Goal: Transaction & Acquisition: Purchase product/service

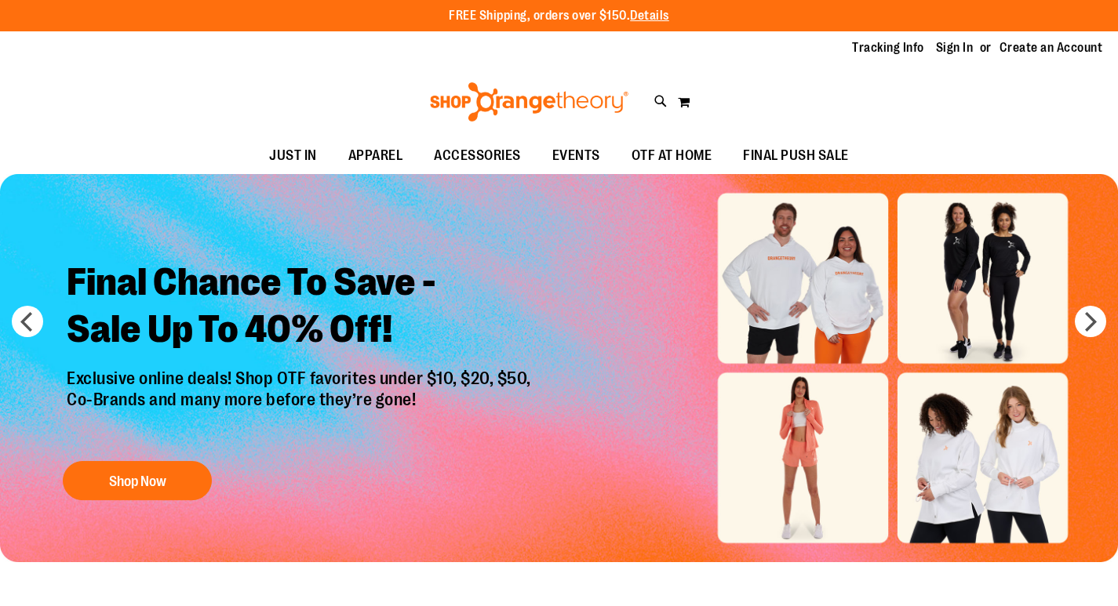
click at [951, 44] on link "Sign In" at bounding box center [955, 47] width 38 height 17
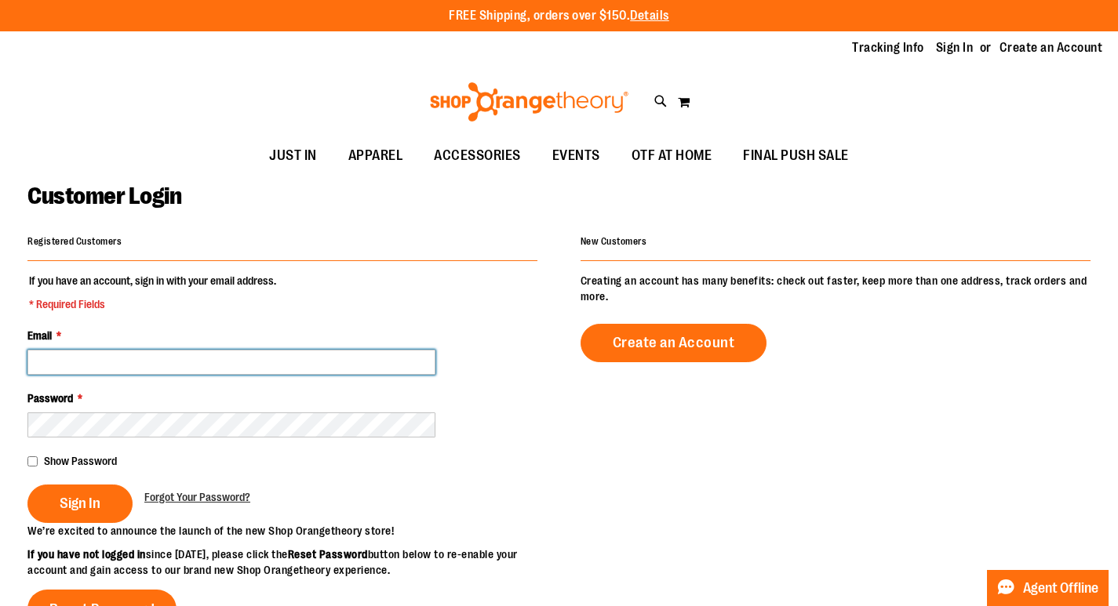
click at [195, 364] on input "Email *" at bounding box center [231, 362] width 408 height 25
type input "**********"
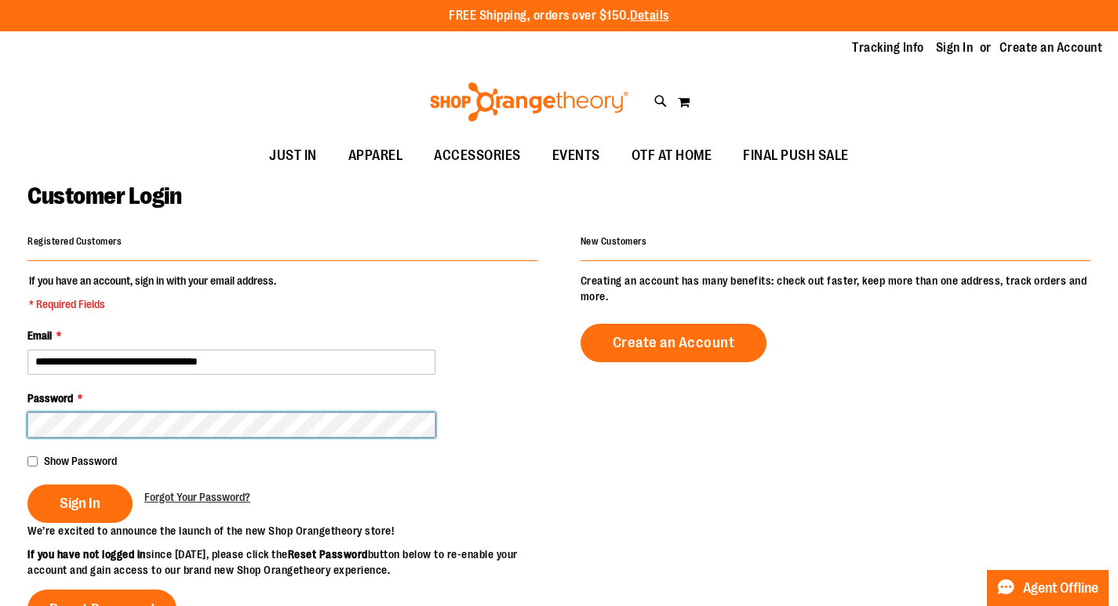
click at [27, 485] on button "Sign In" at bounding box center [79, 504] width 105 height 38
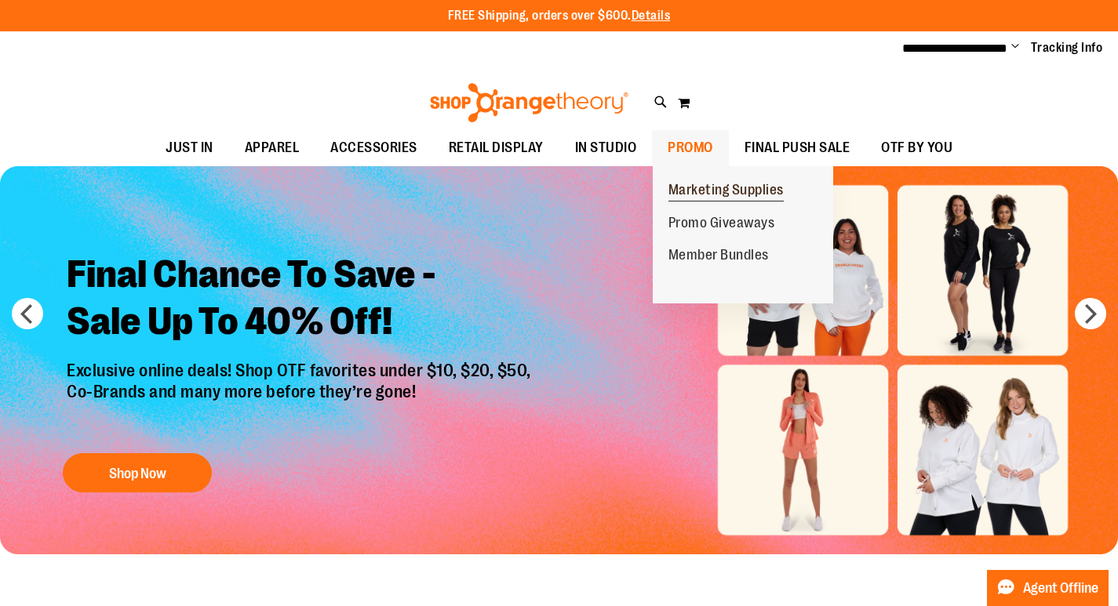
click at [693, 184] on span "Marketing Supplies" at bounding box center [725, 192] width 115 height 20
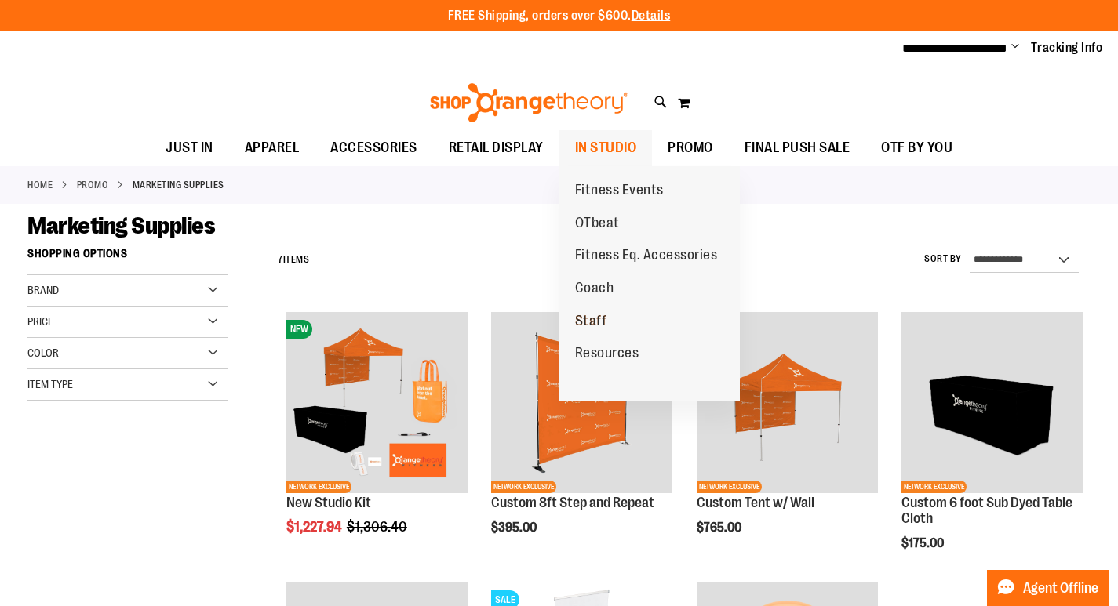
click at [583, 320] on span "Staff" at bounding box center [591, 323] width 32 height 20
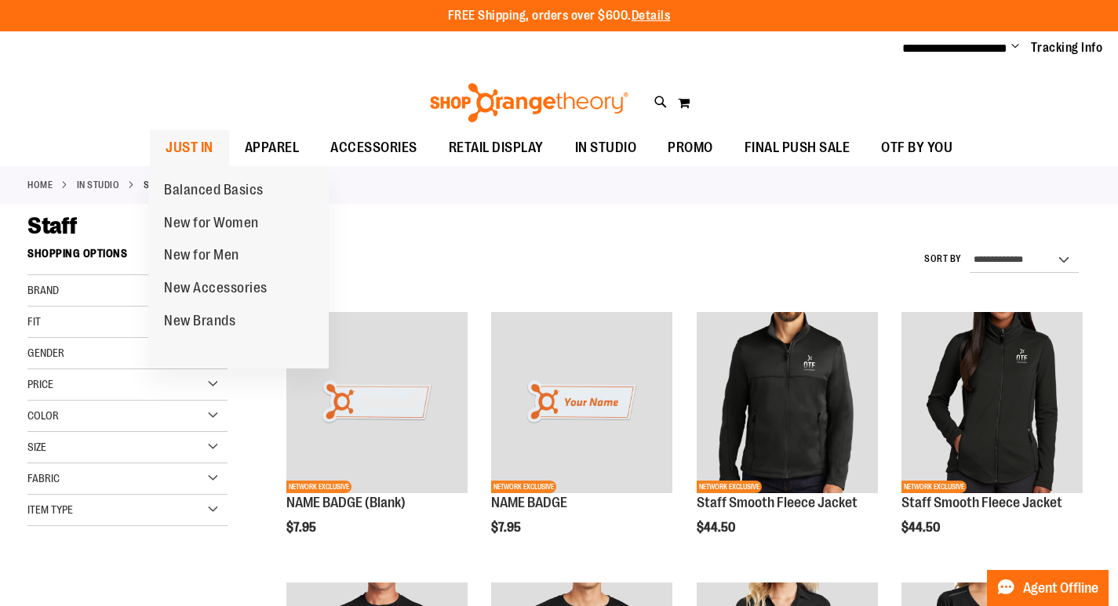
click at [185, 148] on span "JUST IN" at bounding box center [189, 147] width 48 height 35
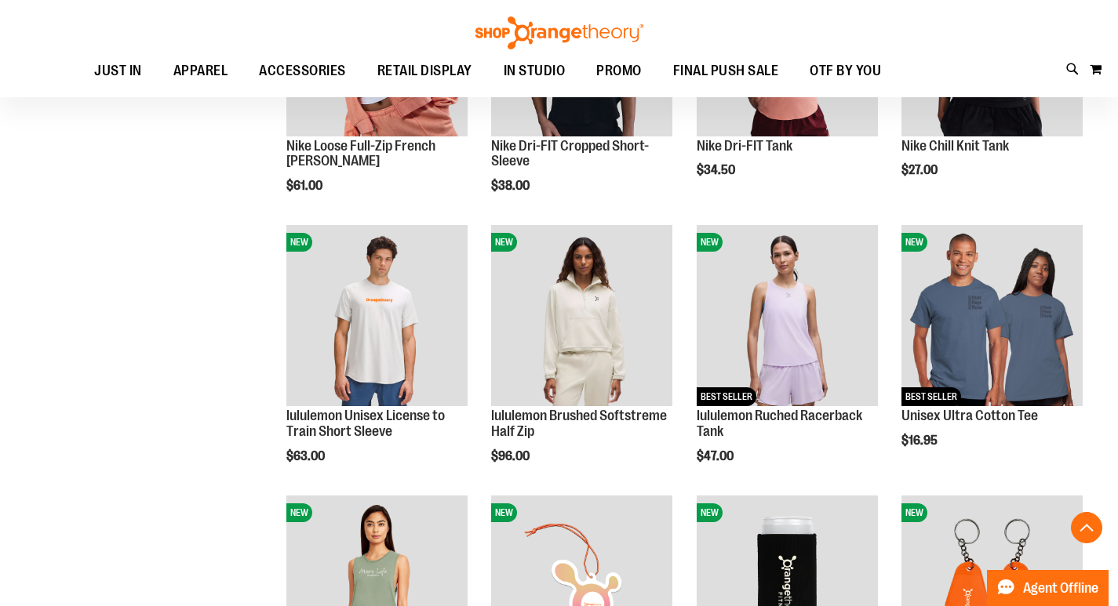
scroll to position [1176, 0]
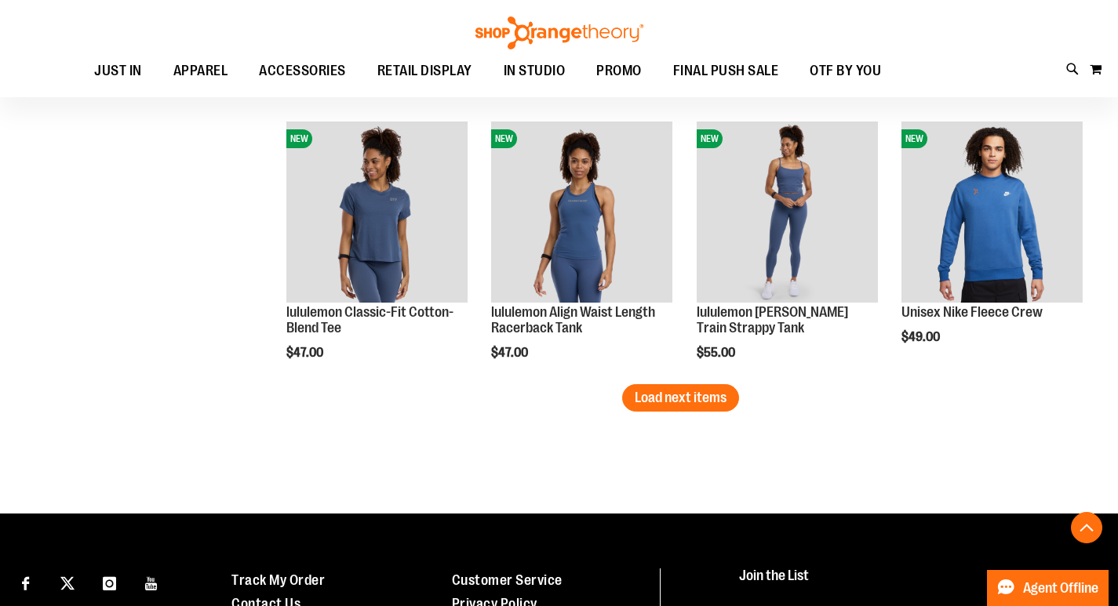
scroll to position [2509, 0]
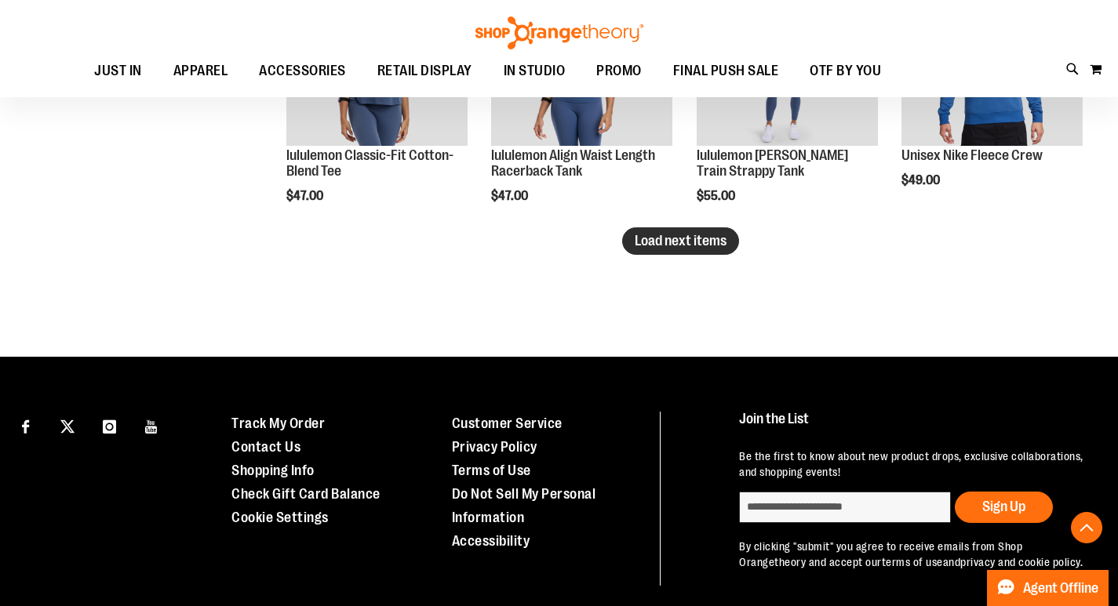
click at [685, 245] on span "Load next items" at bounding box center [681, 241] width 92 height 16
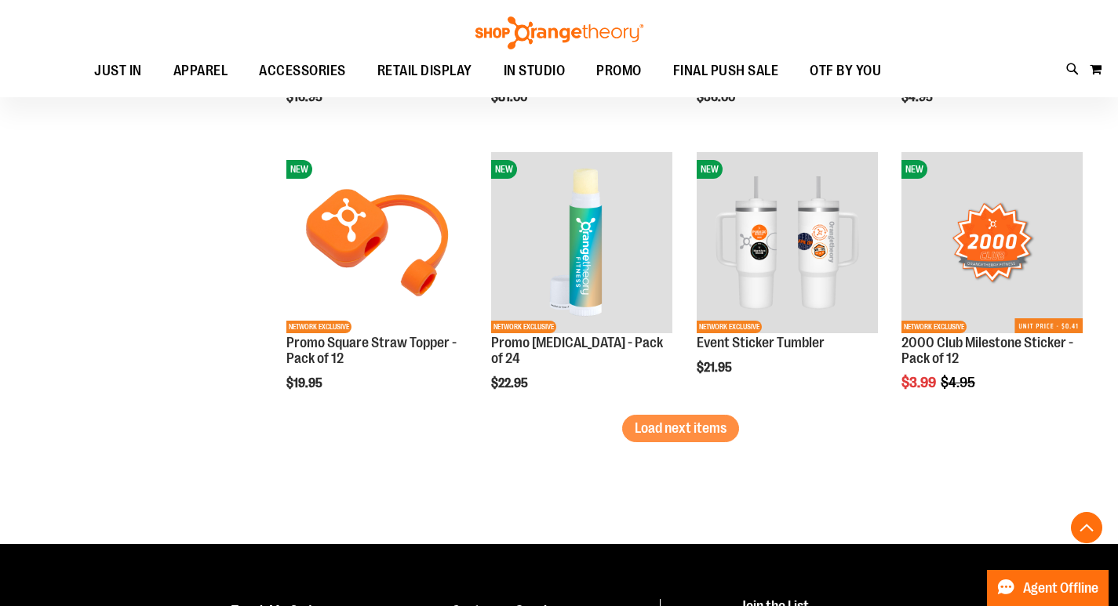
scroll to position [3137, 0]
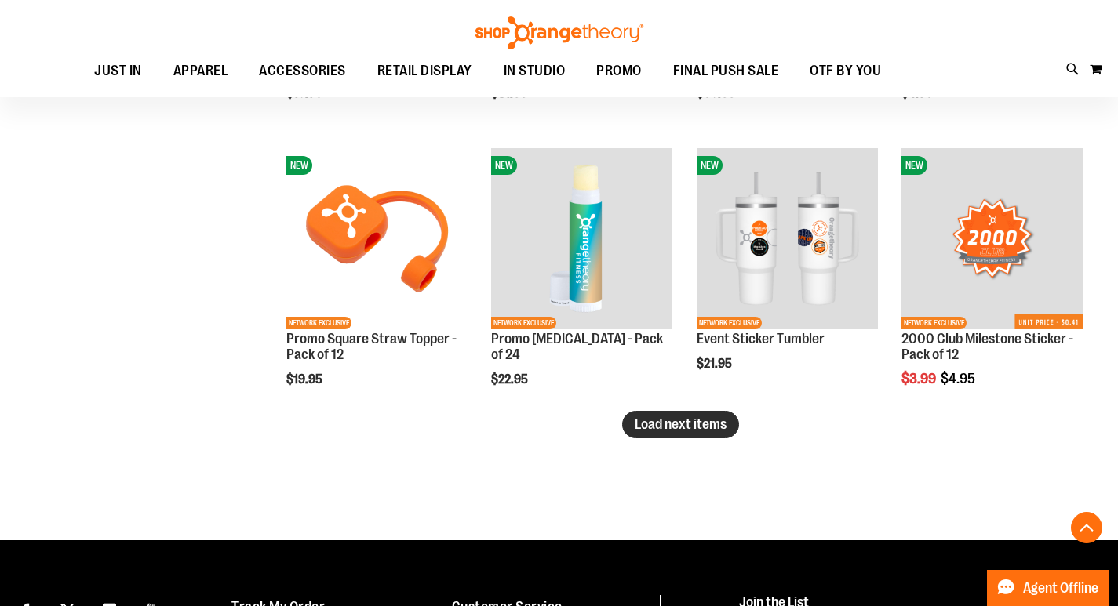
click at [711, 427] on span "Load next items" at bounding box center [681, 424] width 92 height 16
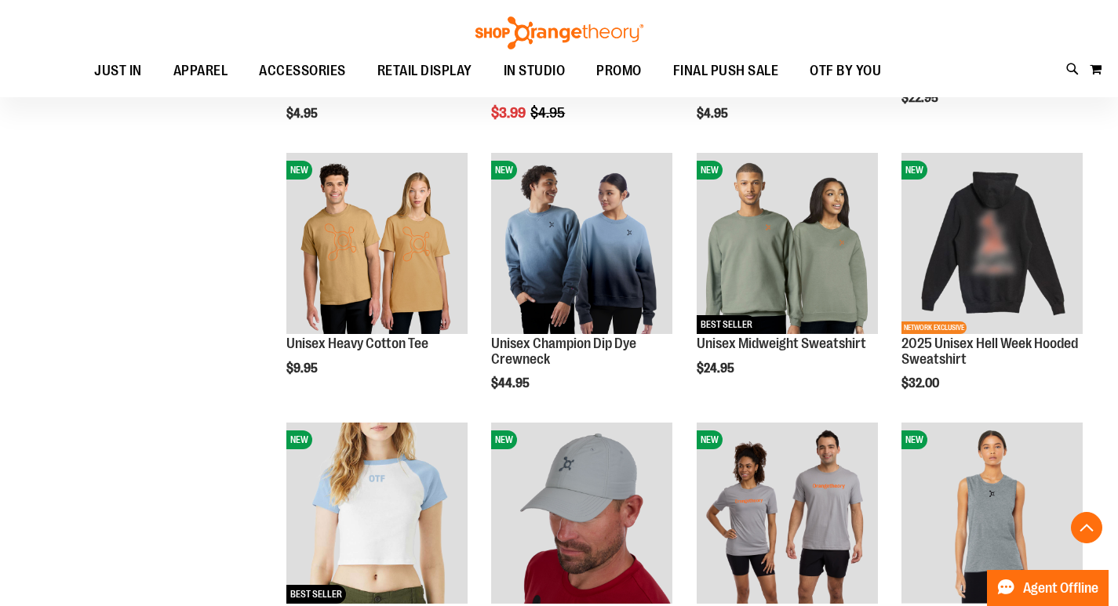
scroll to position [3686, 0]
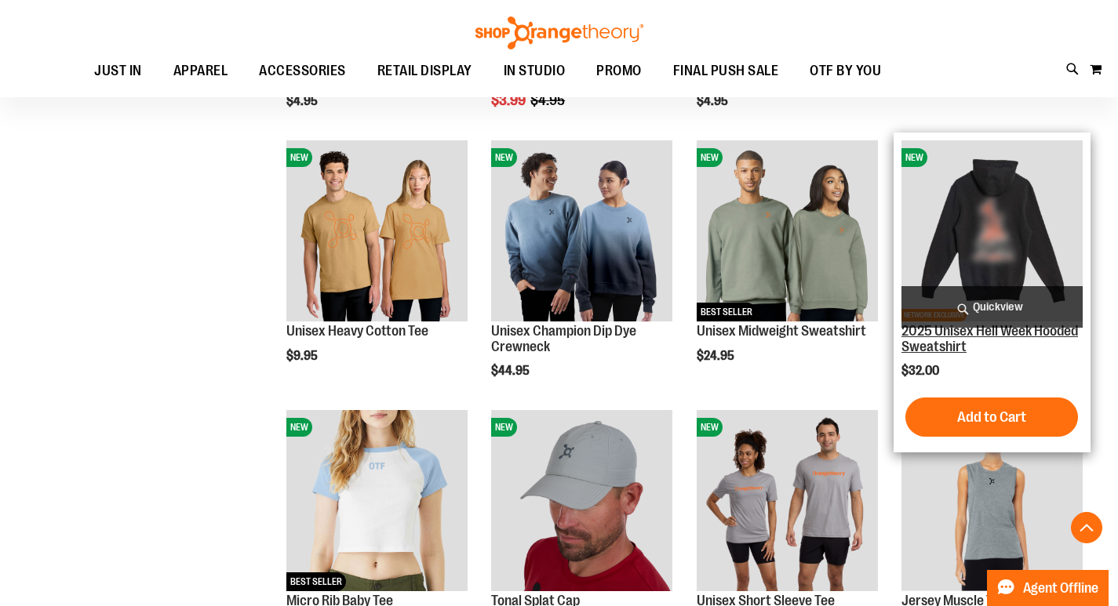
click at [944, 332] on link "2025 Unisex Hell Week Hooded Sweatshirt" at bounding box center [989, 338] width 176 height 31
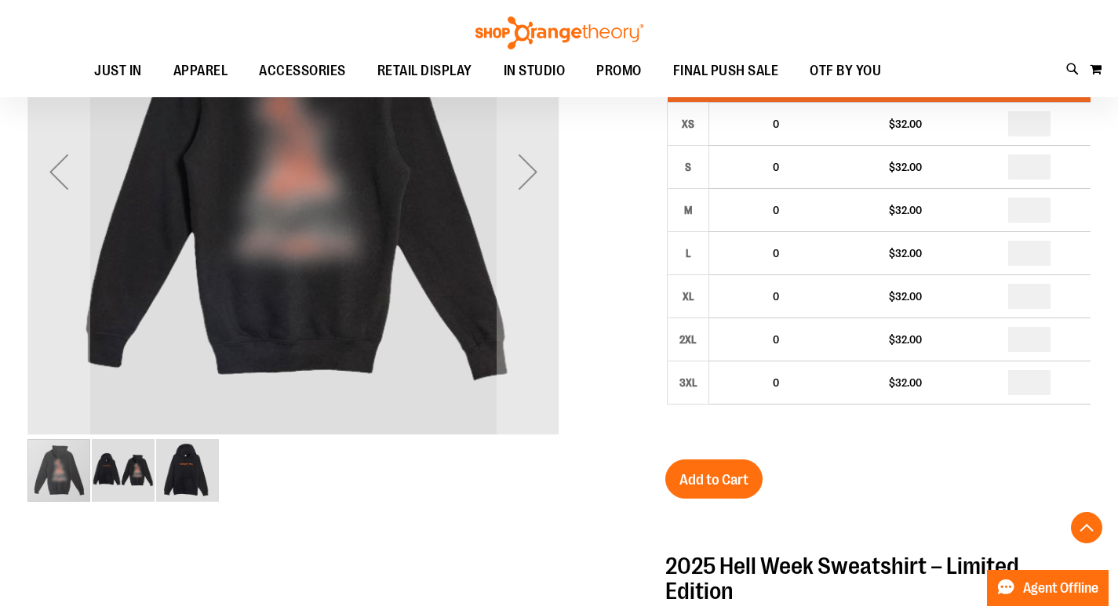
scroll to position [156, 0]
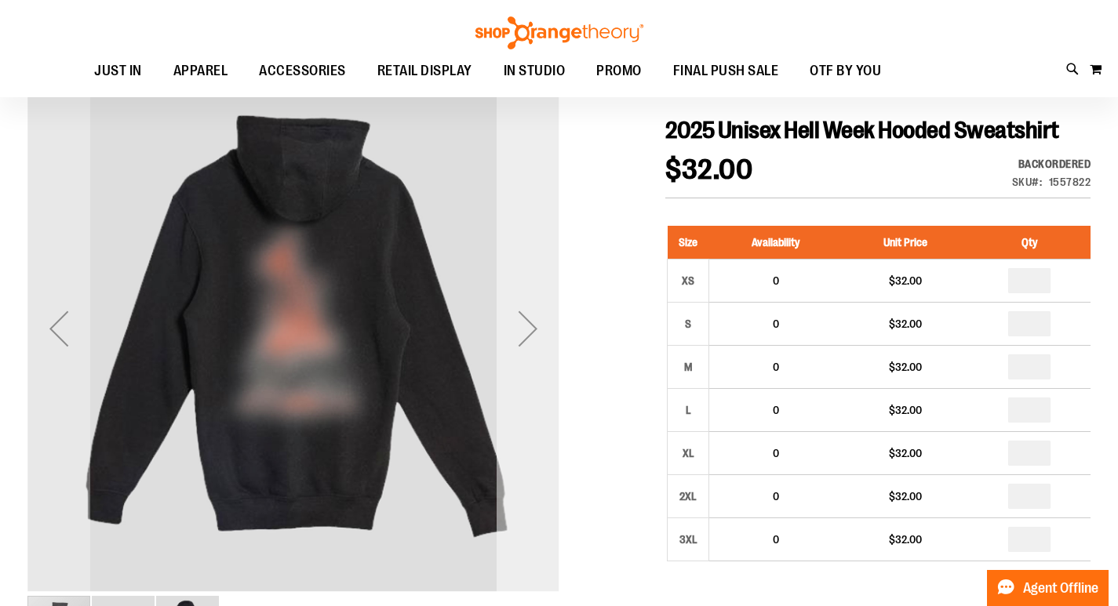
click at [532, 323] on div "Next" at bounding box center [527, 328] width 63 height 63
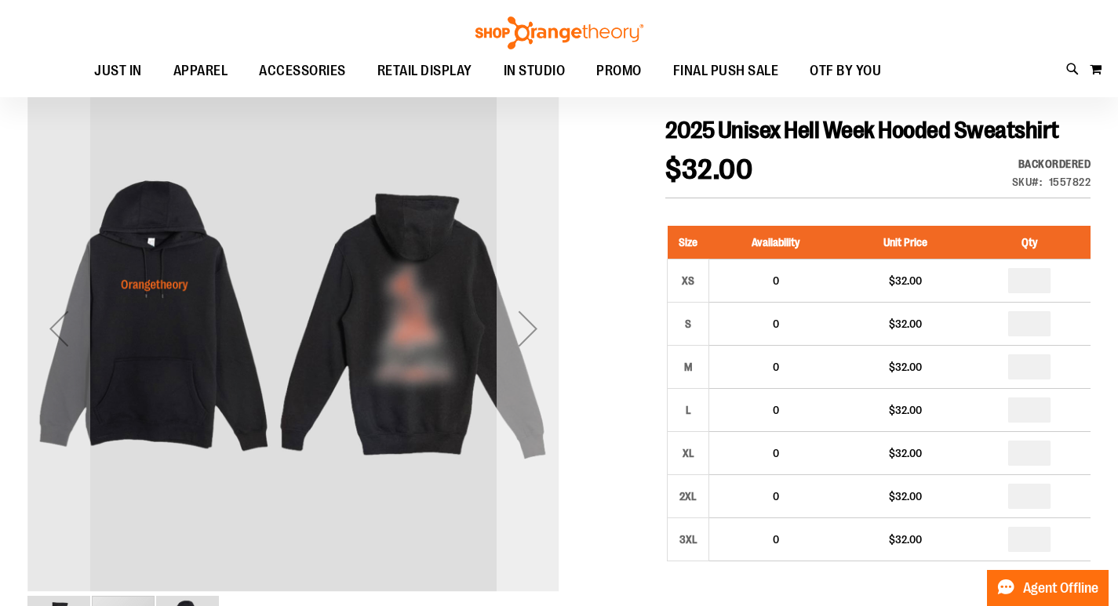
click at [532, 323] on div "Next" at bounding box center [527, 328] width 63 height 63
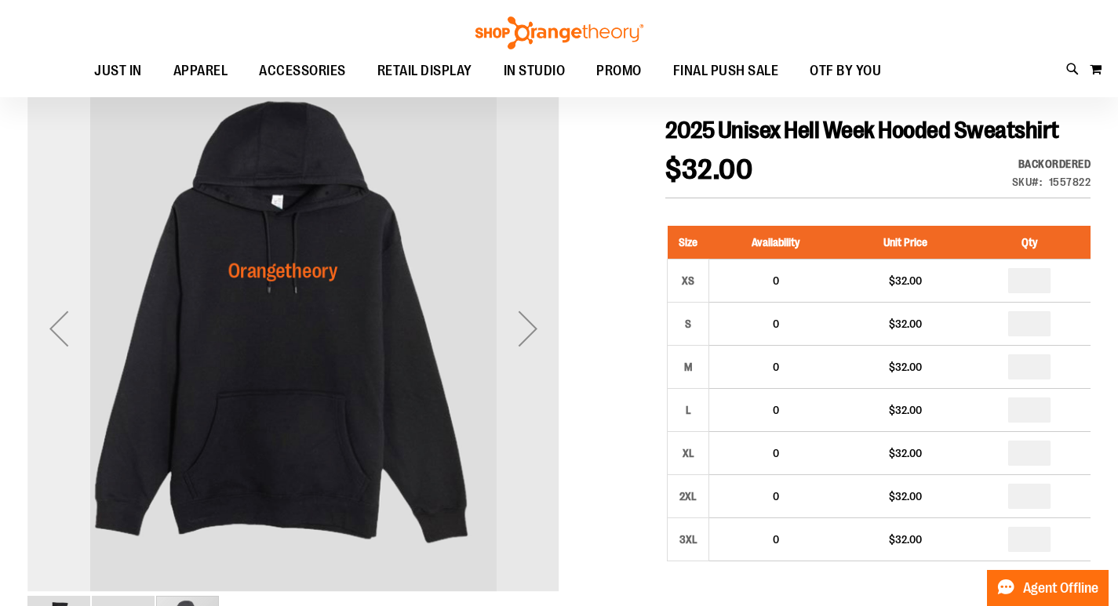
click at [59, 335] on div "Previous" at bounding box center [58, 328] width 63 height 63
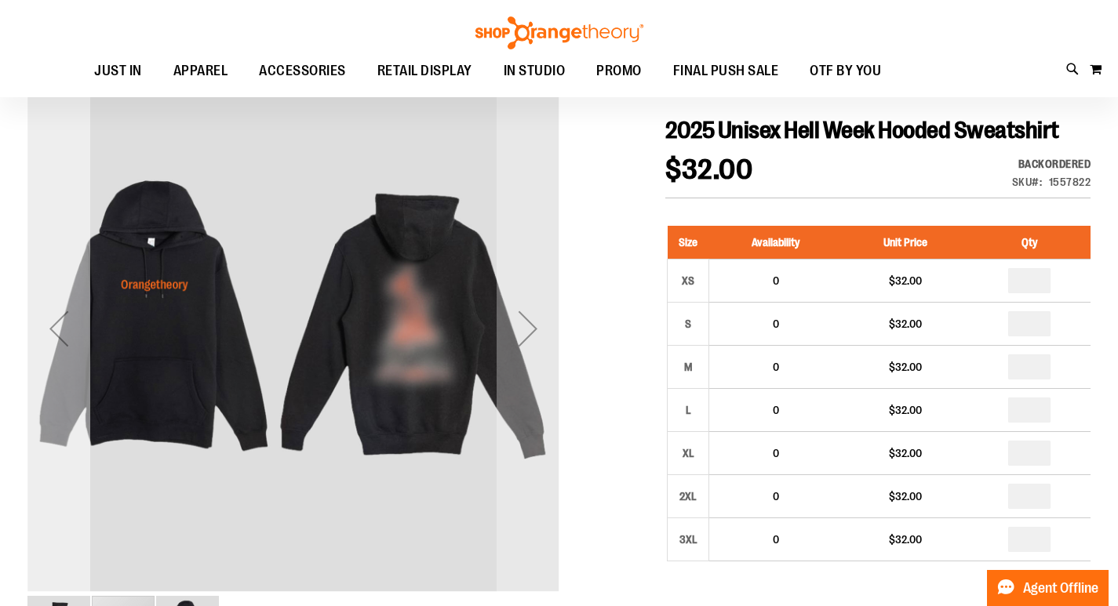
click at [59, 335] on div "Previous" at bounding box center [58, 328] width 63 height 63
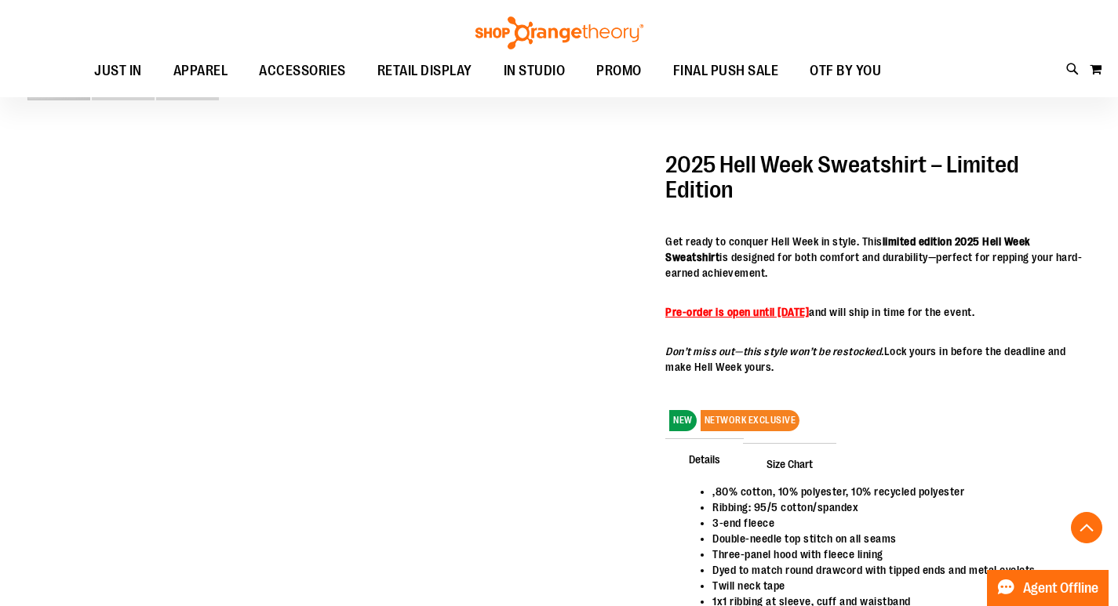
scroll to position [705, 0]
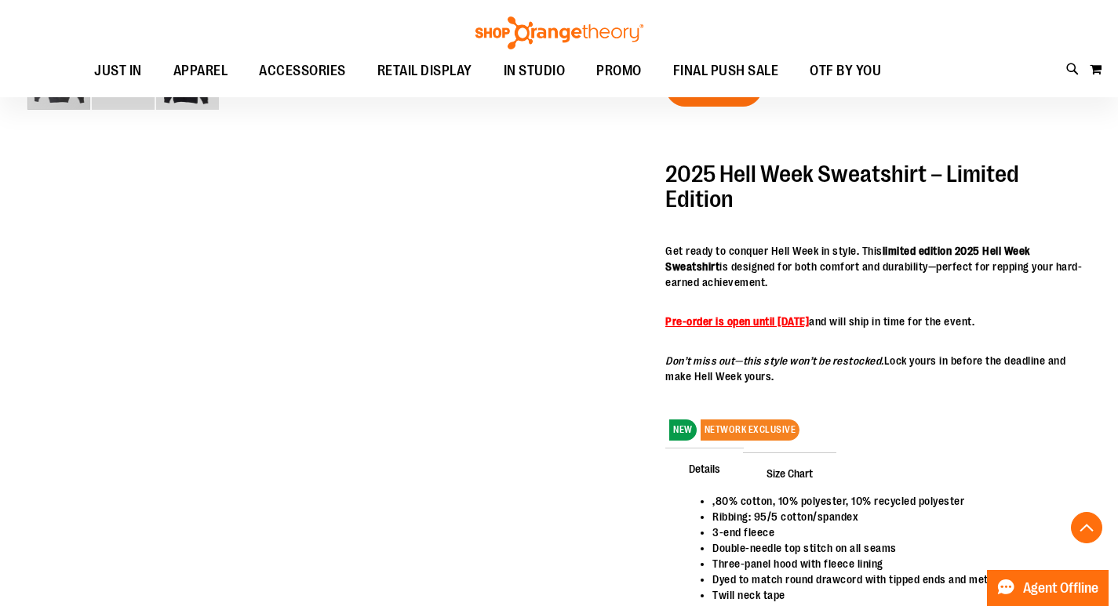
click at [808, 453] on span "Size Chart" at bounding box center [789, 473] width 93 height 41
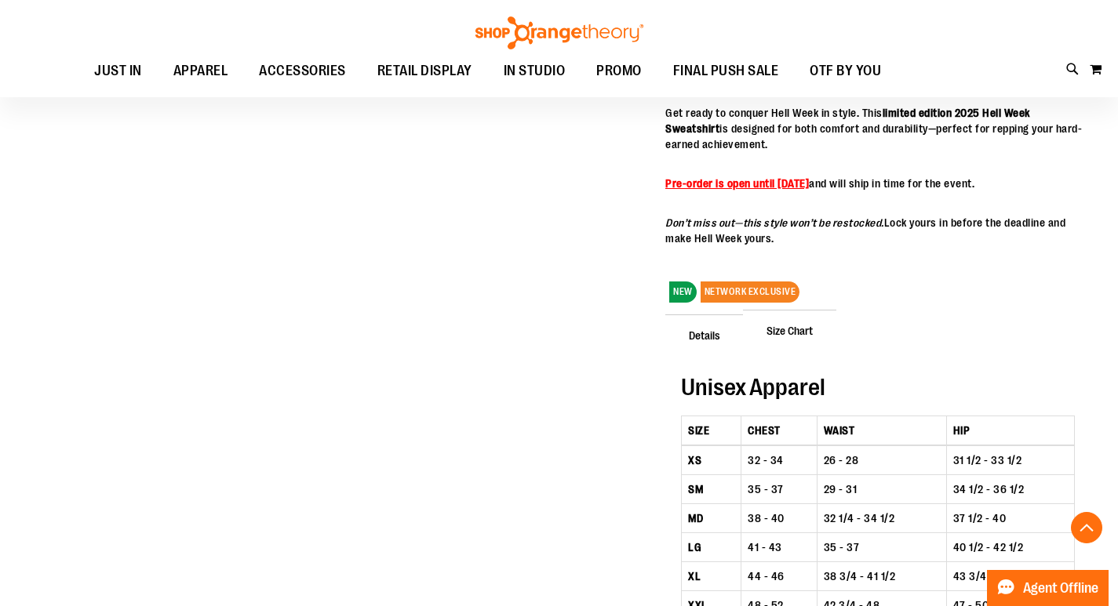
scroll to position [940, 0]
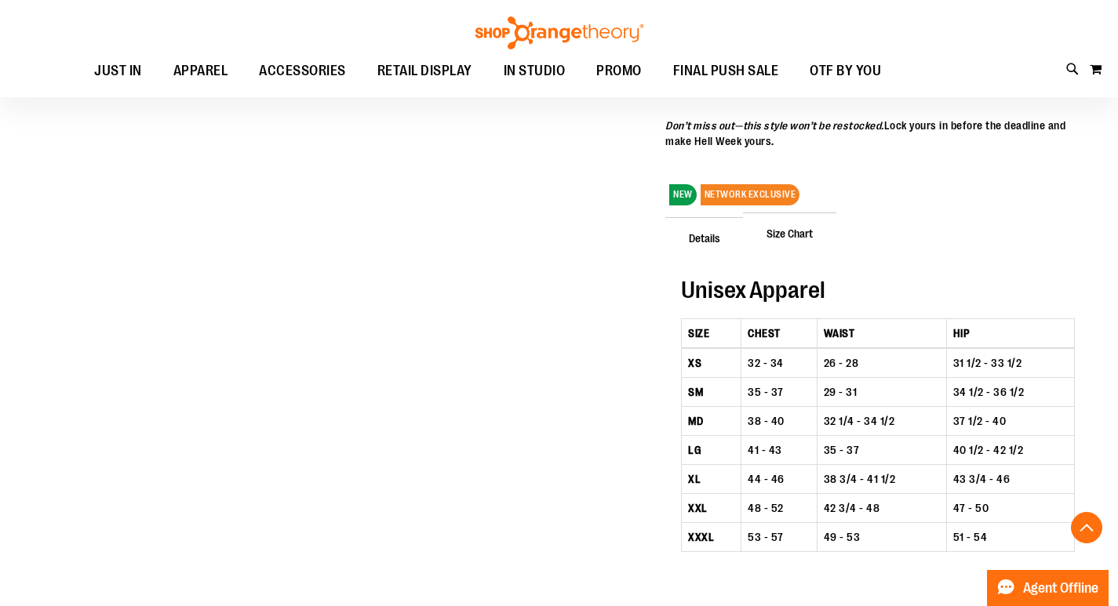
click at [706, 217] on span "Details" at bounding box center [704, 237] width 78 height 41
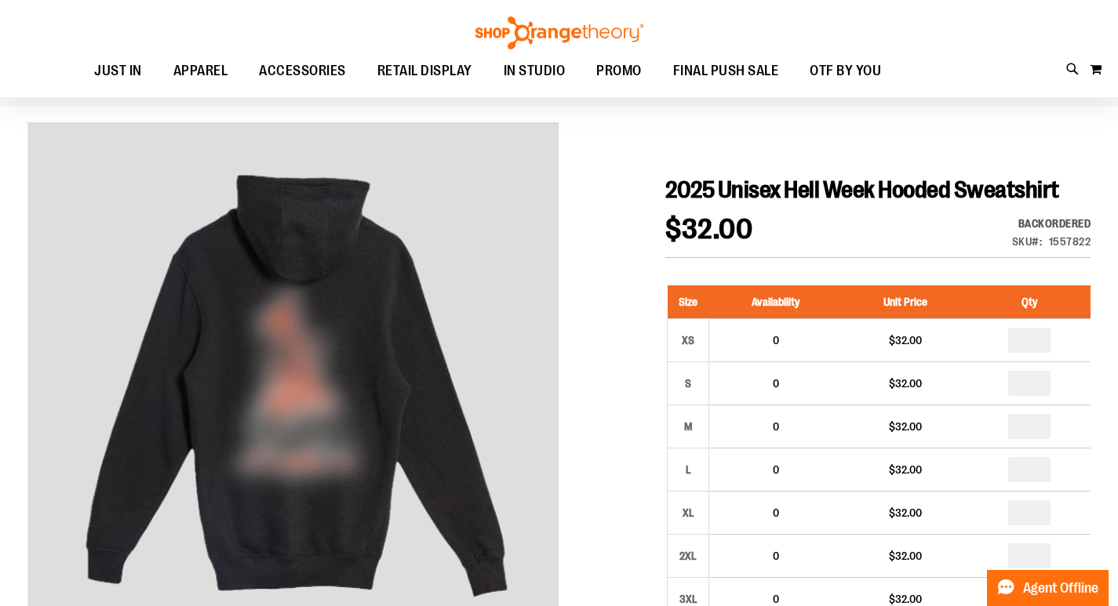
scroll to position [0, 0]
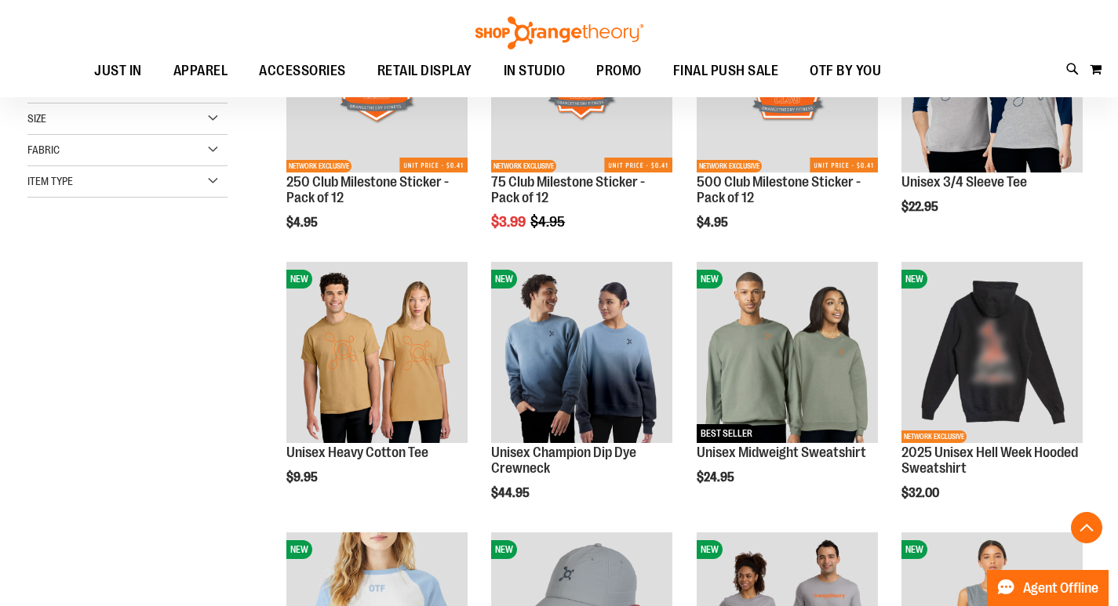
scroll to position [362, 0]
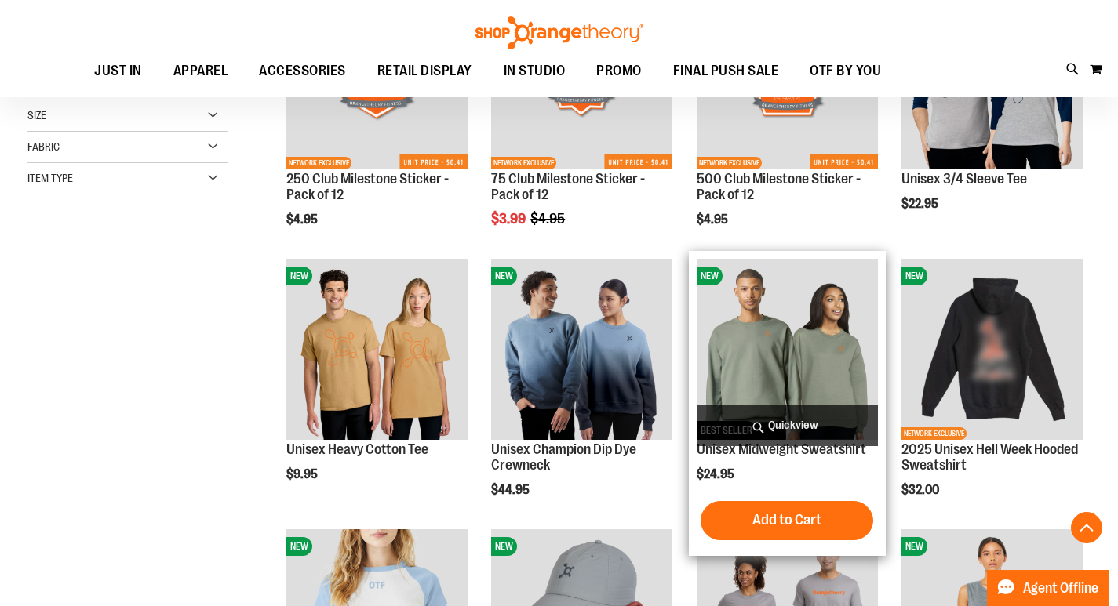
click at [802, 450] on link "Unisex Midweight Sweatshirt" at bounding box center [781, 450] width 169 height 16
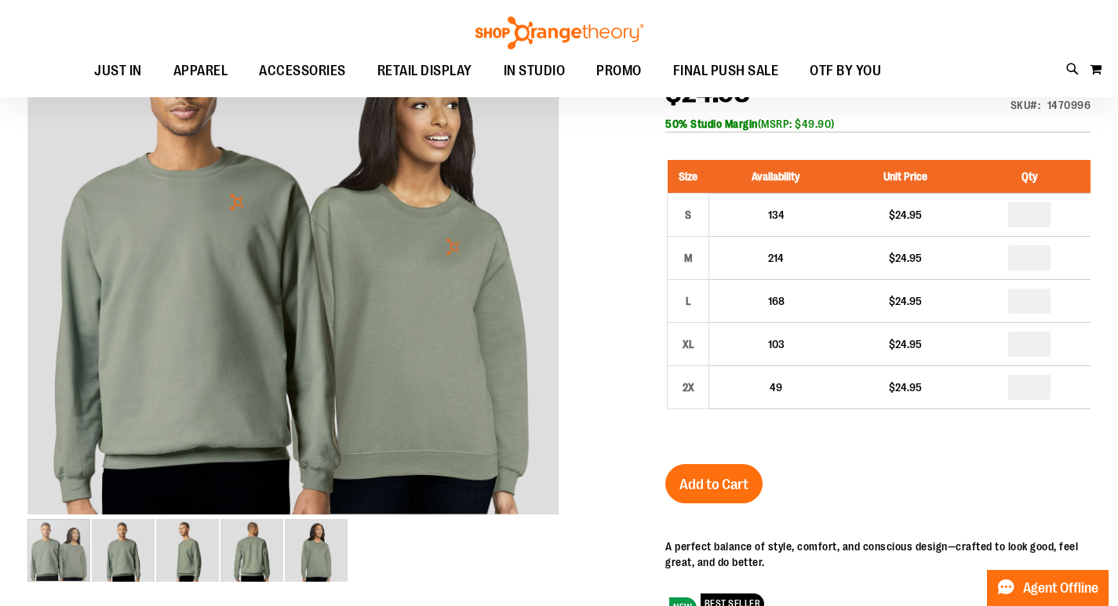
scroll to position [235, 0]
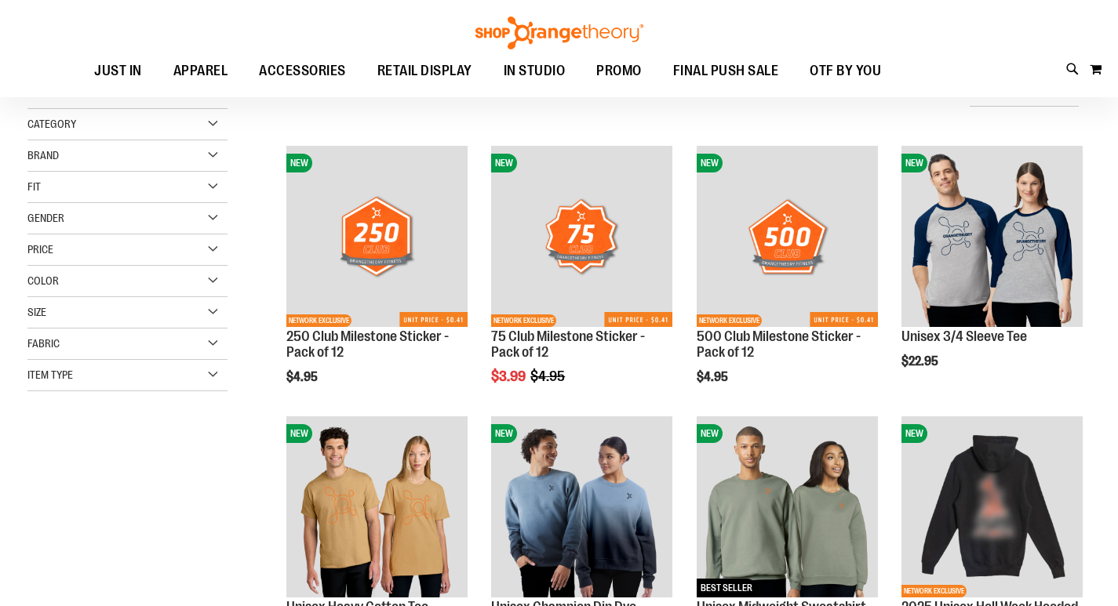
scroll to position [158, 0]
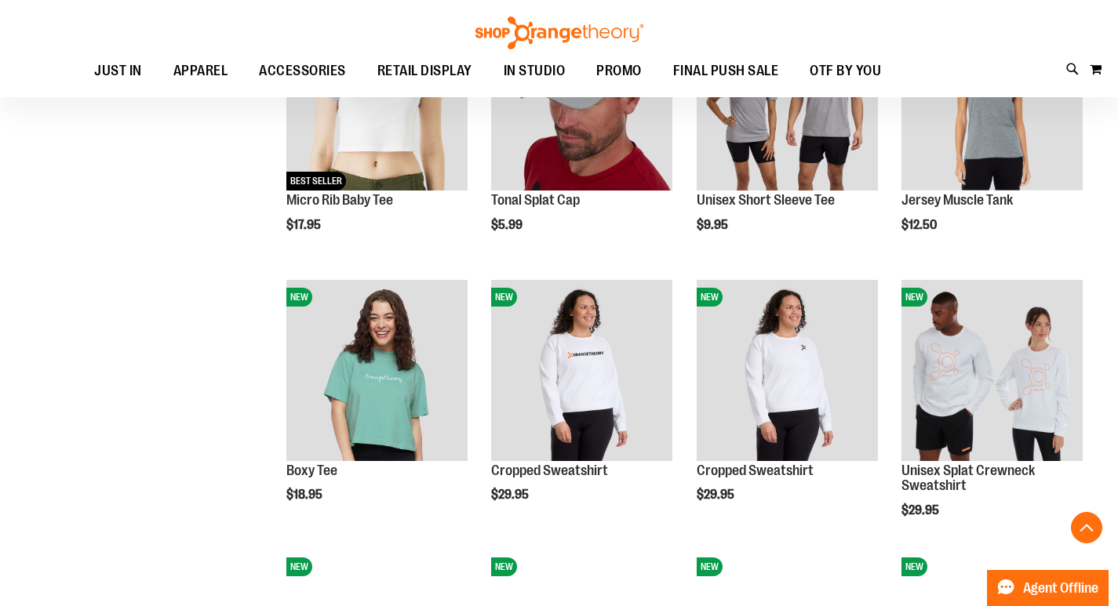
scroll to position [707, 0]
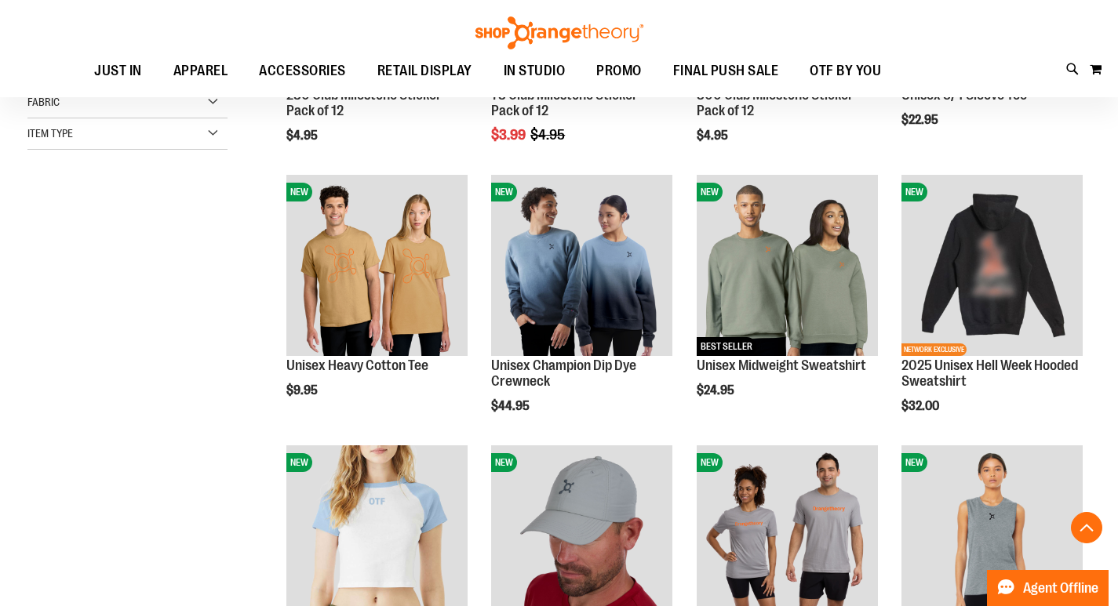
scroll to position [236, 0]
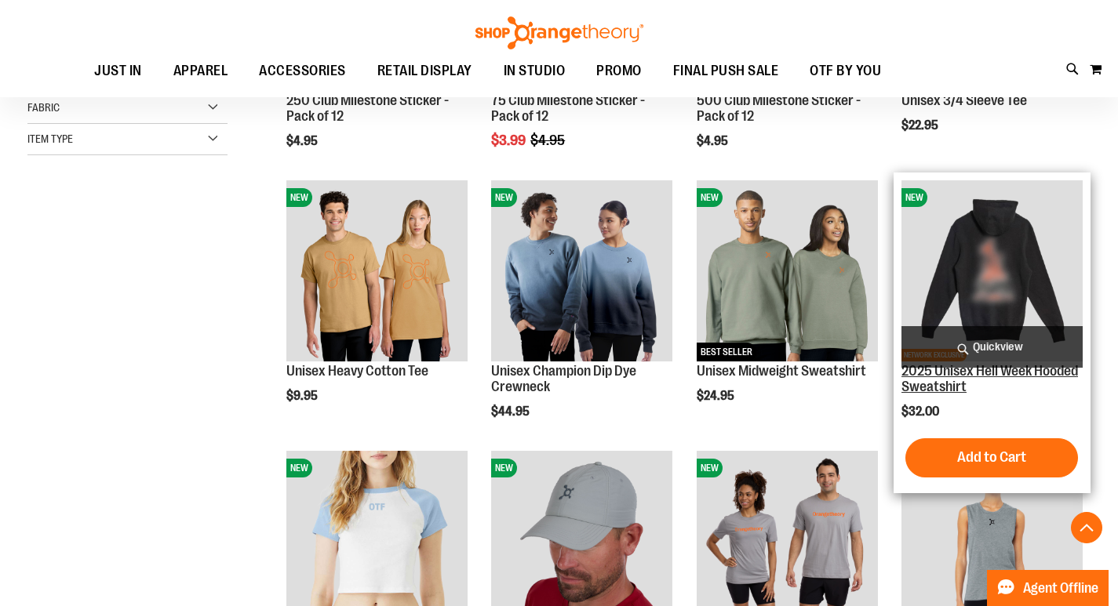
click at [955, 376] on link "2025 Unisex Hell Week Hooded Sweatshirt" at bounding box center [989, 378] width 176 height 31
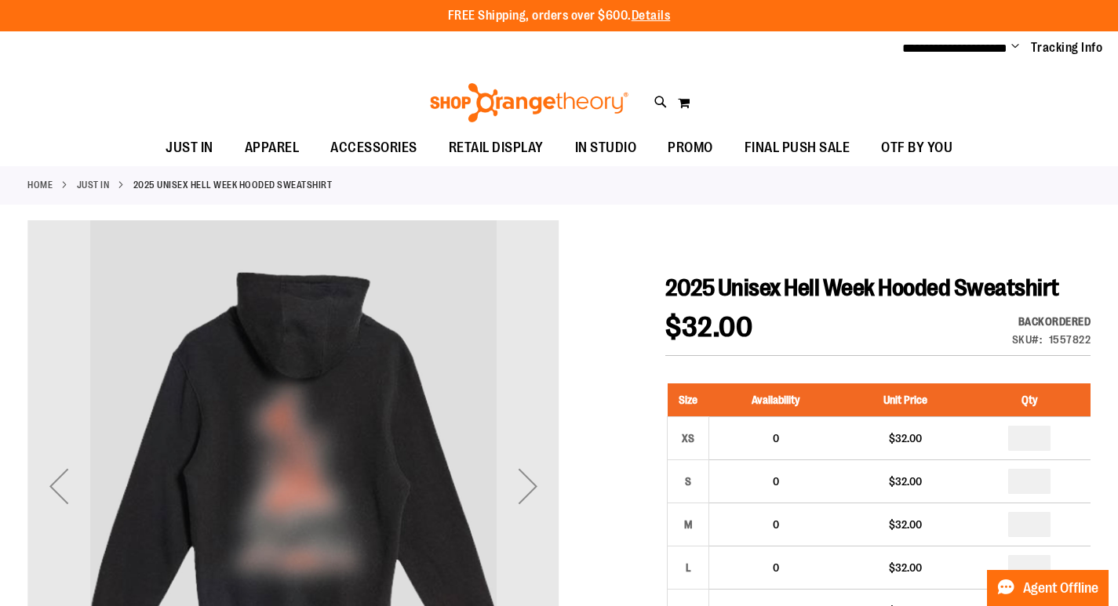
click at [1017, 48] on span "Change" at bounding box center [1015, 47] width 8 height 15
click at [983, 100] on link "Sign Out" at bounding box center [958, 106] width 137 height 30
